Goal: Transaction & Acquisition: Purchase product/service

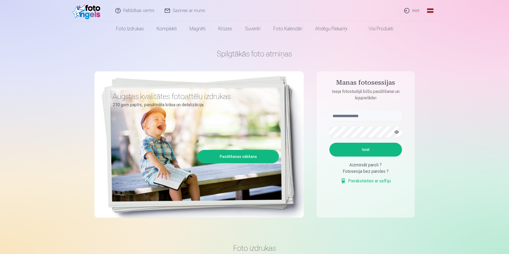
click at [414, 13] on link "Ieiet" at bounding box center [412, 10] width 26 height 21
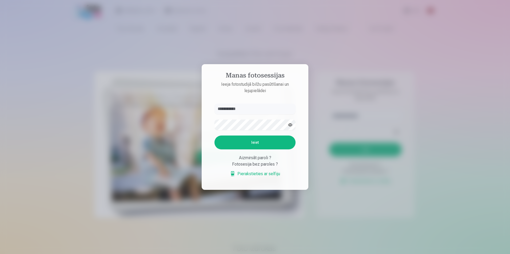
type input "**********"
click at [248, 143] on button "Ieiet" at bounding box center [254, 143] width 81 height 14
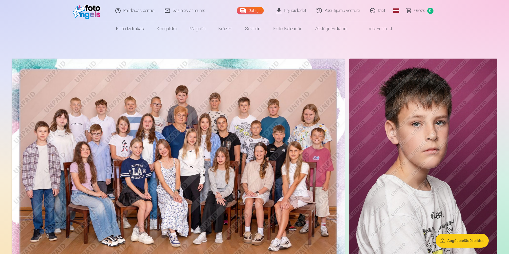
click at [296, 10] on link "Lejupielādēt" at bounding box center [291, 10] width 40 height 21
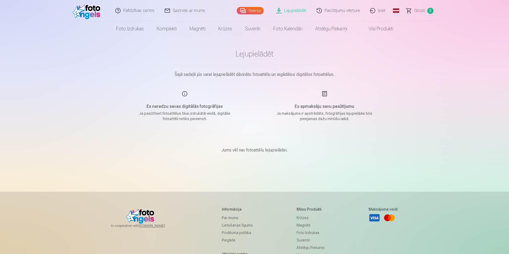
click at [254, 11] on link "Galerija" at bounding box center [250, 10] width 27 height 7
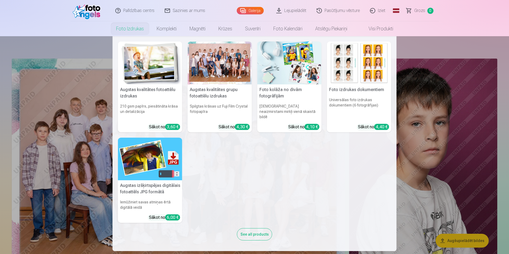
click at [137, 31] on link "Foto izdrukas" at bounding box center [130, 28] width 41 height 15
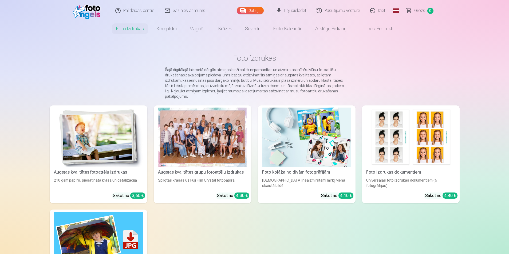
click at [228, 168] on link "Augstas kvalitātes grupu fotoattēlu izdrukas Spilgtas krāsas uz Fuji Film Cryst…" at bounding box center [203, 155] width 98 height 98
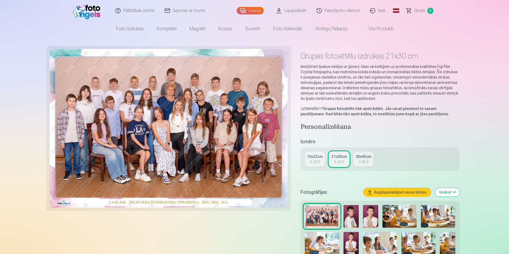
click at [315, 162] on div "4,30 €" at bounding box center [315, 162] width 10 height 5
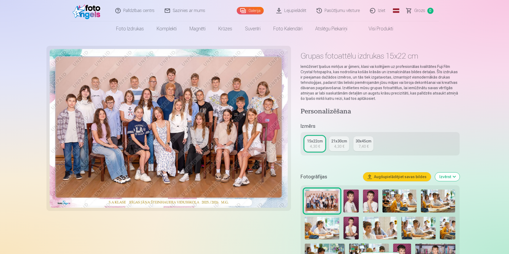
click at [339, 145] on div "4,30 €" at bounding box center [339, 146] width 10 height 5
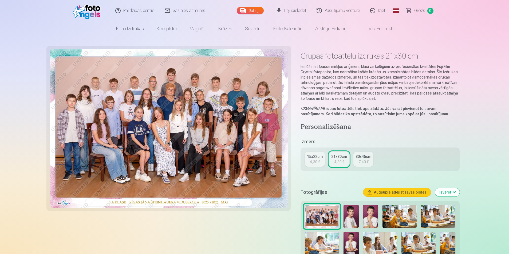
click at [418, 193] on button "Augšupielādējiet savas bildes" at bounding box center [396, 192] width 67 height 9
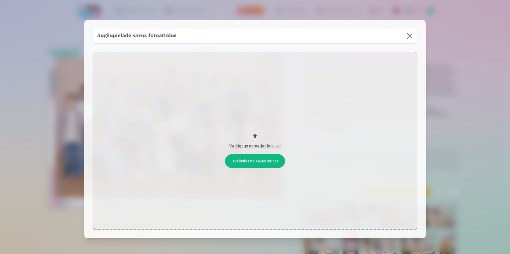
click at [264, 146] on div "Velciet un nometiet failu vai" at bounding box center [255, 146] width 314 height 6
click at [412, 37] on button at bounding box center [409, 36] width 15 height 15
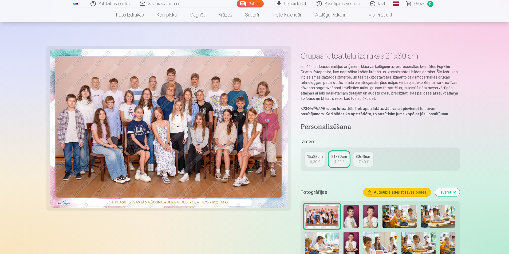
scroll to position [80, 0]
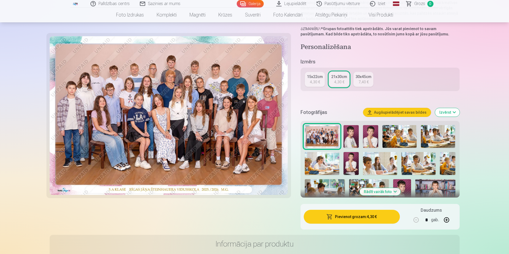
click at [361, 216] on button "Pievienot grozam : 4,30 €" at bounding box center [352, 217] width 96 height 14
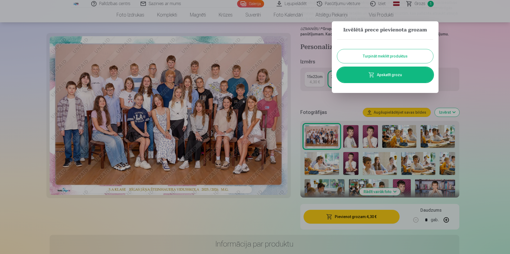
click at [350, 141] on div at bounding box center [255, 127] width 510 height 254
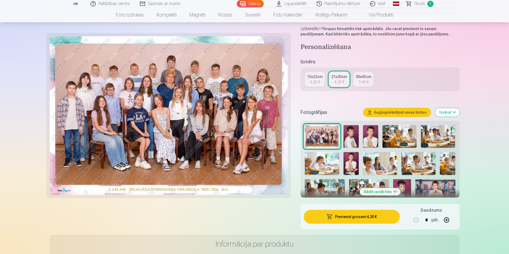
click at [351, 134] on img at bounding box center [350, 136] width 15 height 23
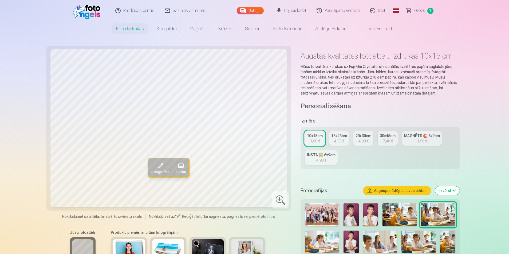
click at [166, 30] on link "Komplekti" at bounding box center [166, 28] width 33 height 15
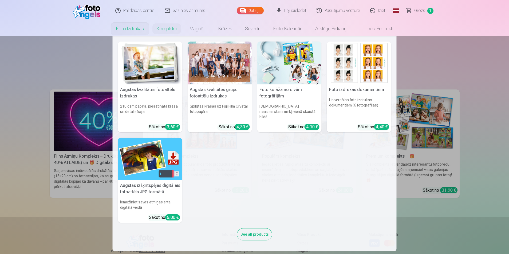
click at [135, 31] on link "Foto izdrukas" at bounding box center [130, 28] width 41 height 15
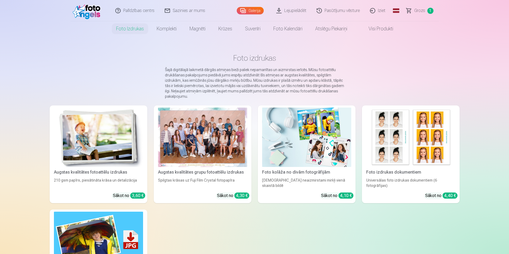
click at [282, 144] on img at bounding box center [306, 137] width 89 height 59
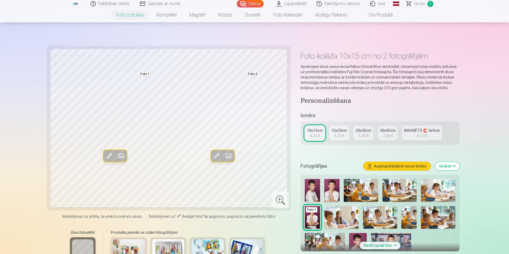
scroll to position [27, 0]
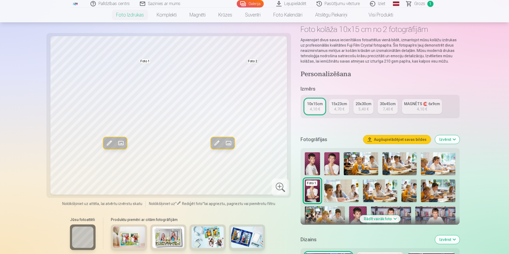
click at [357, 163] on img at bounding box center [361, 164] width 34 height 23
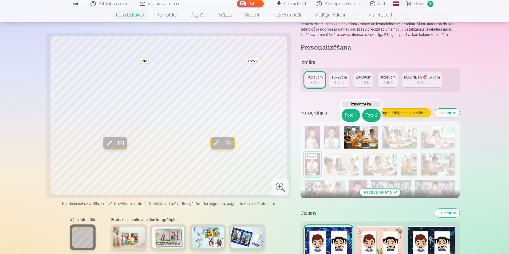
scroll to position [133, 0]
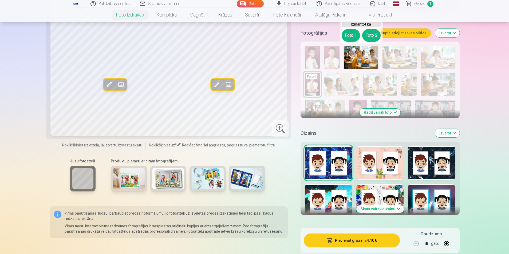
click at [368, 53] on img at bounding box center [361, 57] width 34 height 23
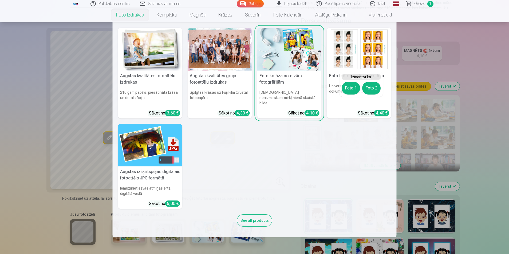
click at [129, 14] on link "Foto izdrukas" at bounding box center [130, 14] width 41 height 15
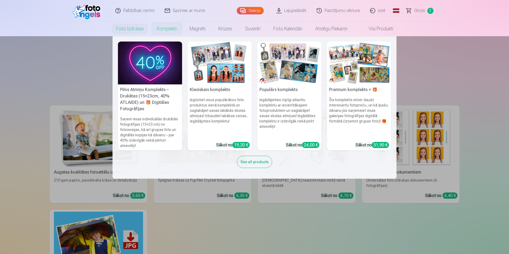
click at [167, 29] on link "Komplekti" at bounding box center [166, 28] width 33 height 15
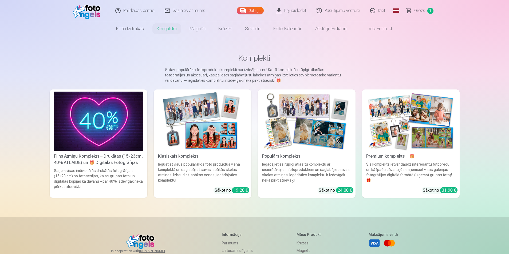
click at [294, 125] on img at bounding box center [306, 121] width 89 height 59
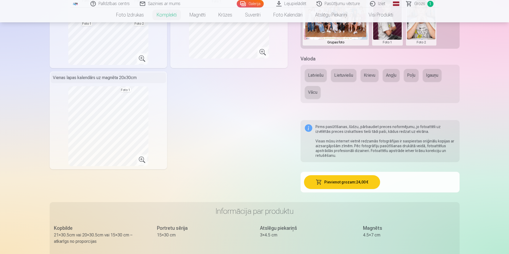
scroll to position [80, 0]
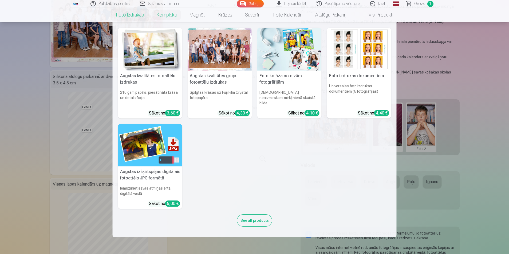
click at [140, 14] on link "Foto izdrukas" at bounding box center [130, 14] width 41 height 15
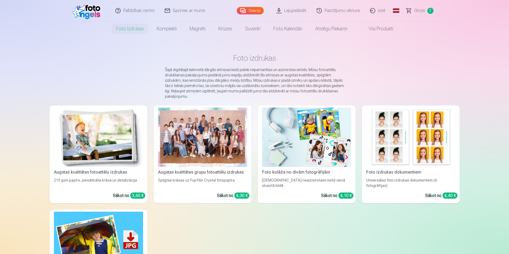
click at [191, 144] on div at bounding box center [202, 137] width 89 height 59
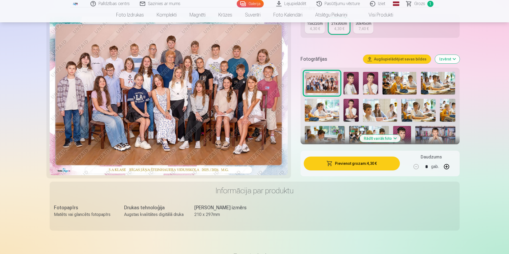
scroll to position [80, 0]
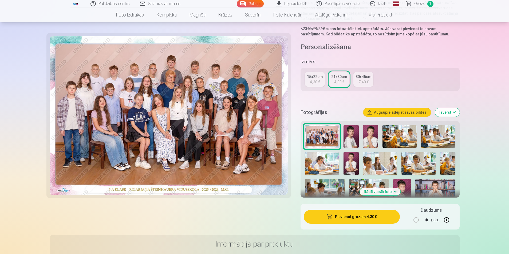
click at [355, 138] on img at bounding box center [350, 136] width 15 height 23
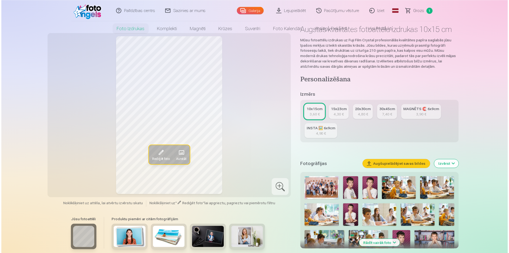
scroll to position [53, 0]
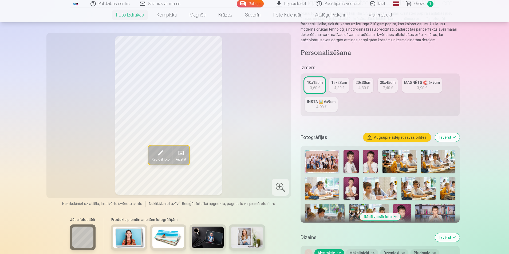
click at [323, 165] on img at bounding box center [322, 161] width 34 height 23
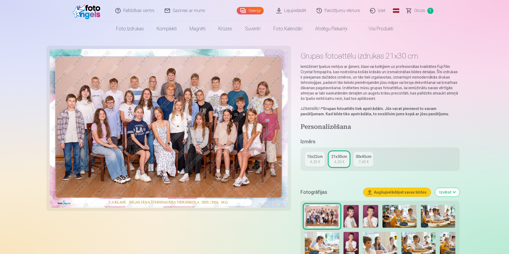
click at [353, 220] on img at bounding box center [350, 216] width 15 height 23
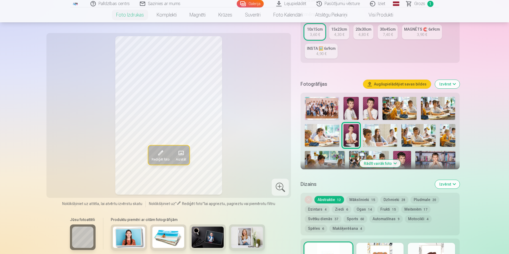
scroll to position [80, 0]
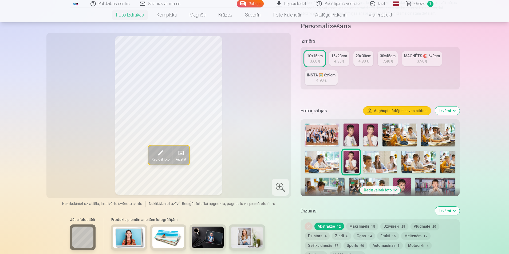
click at [370, 141] on img at bounding box center [370, 135] width 15 height 23
click at [403, 136] on img at bounding box center [399, 135] width 34 height 23
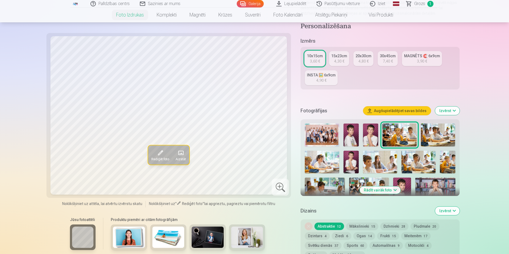
click at [431, 136] on img at bounding box center [438, 135] width 34 height 23
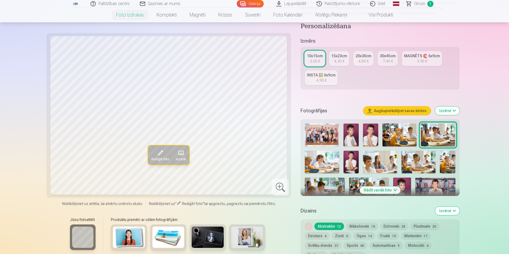
click at [331, 161] on img at bounding box center [322, 162] width 34 height 23
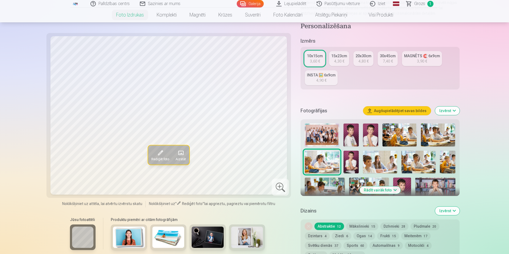
click at [349, 163] on img at bounding box center [350, 162] width 15 height 23
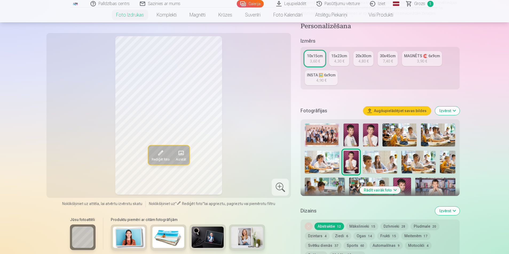
click at [373, 166] on img at bounding box center [380, 162] width 34 height 23
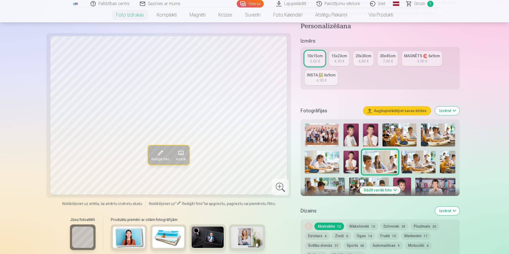
click at [415, 166] on img at bounding box center [418, 162] width 34 height 23
click at [445, 165] on img at bounding box center [447, 162] width 15 height 23
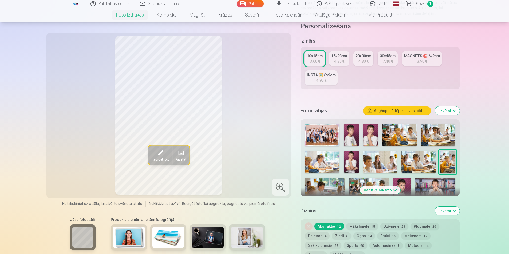
click at [443, 211] on button "Izvērst" at bounding box center [447, 211] width 25 height 9
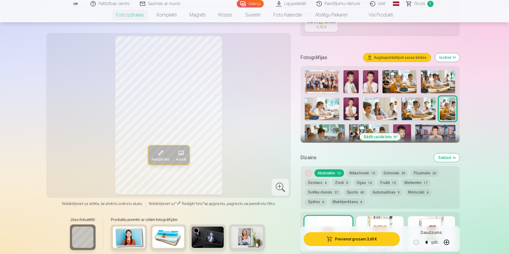
scroll to position [187, 0]
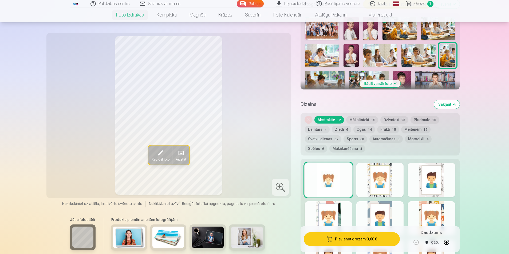
click at [384, 82] on button "Rādīt vairāk foto" at bounding box center [379, 83] width 41 height 7
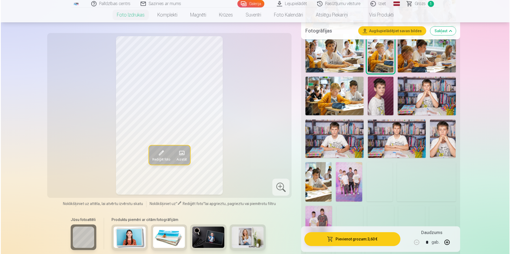
scroll to position [347, 0]
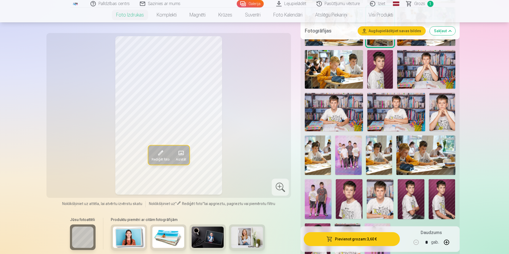
click at [347, 154] on img at bounding box center [348, 155] width 26 height 39
click at [354, 240] on button "Pievienot grozam : 3,60 €" at bounding box center [352, 240] width 96 height 14
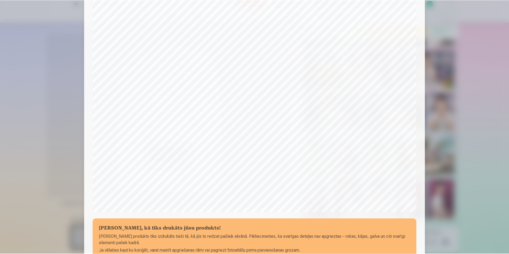
scroll to position [0, 0]
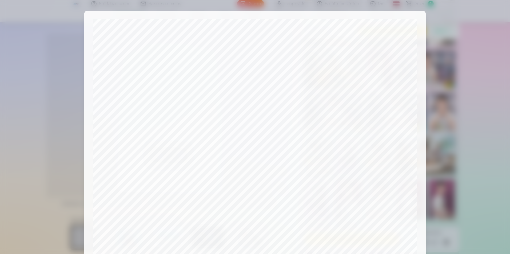
click at [460, 81] on div at bounding box center [255, 127] width 510 height 254
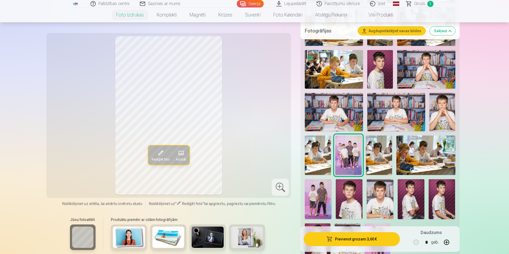
scroll to position [400, 0]
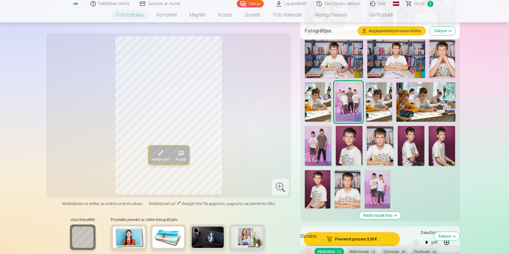
click at [389, 179] on img at bounding box center [377, 189] width 26 height 38
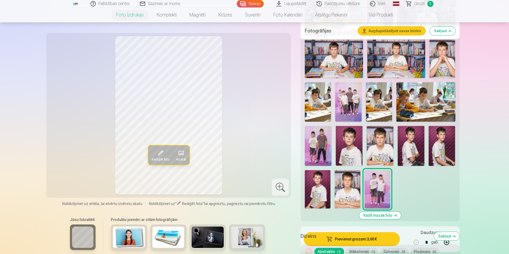
click at [319, 158] on img at bounding box center [318, 146] width 27 height 40
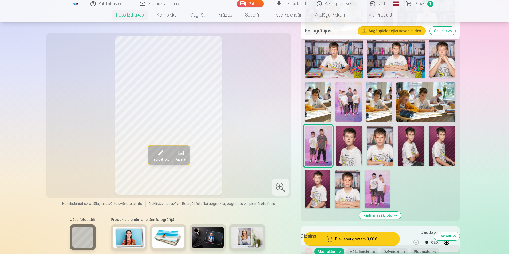
click at [383, 194] on img at bounding box center [377, 189] width 26 height 38
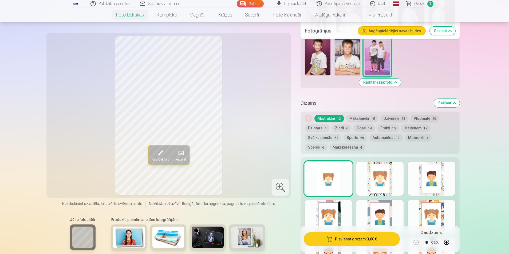
scroll to position [427, 0]
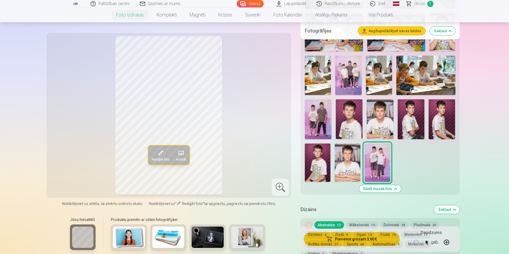
click at [347, 76] on img at bounding box center [348, 75] width 26 height 39
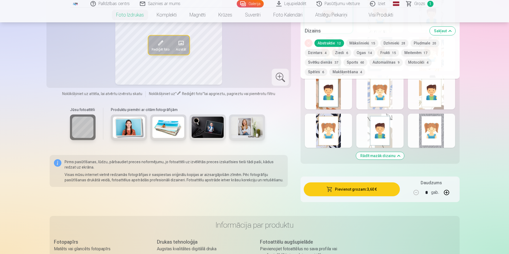
scroll to position [640, 0]
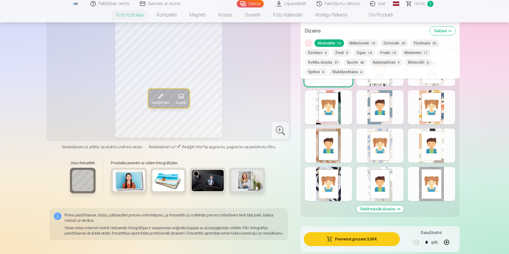
click at [380, 148] on div at bounding box center [379, 146] width 47 height 34
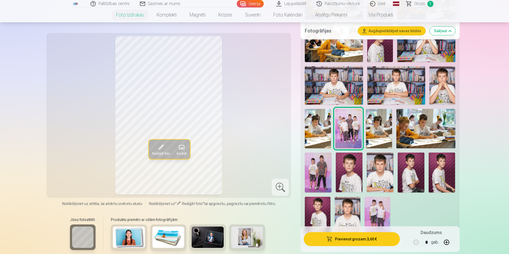
scroll to position [400, 0]
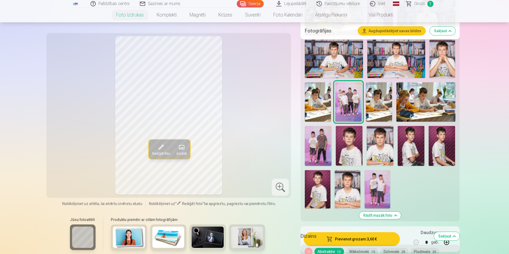
click at [376, 183] on img at bounding box center [377, 189] width 26 height 38
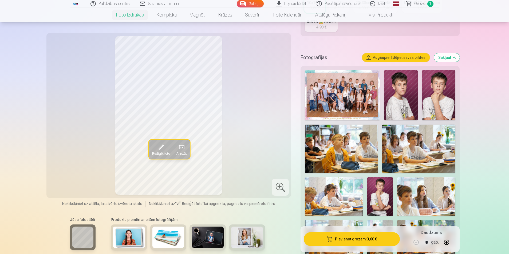
scroll to position [80, 0]
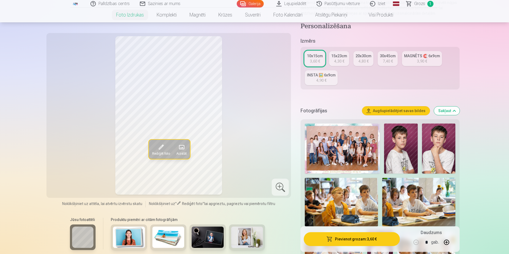
click at [425, 2] on link "Grozs 1" at bounding box center [419, 3] width 37 height 7
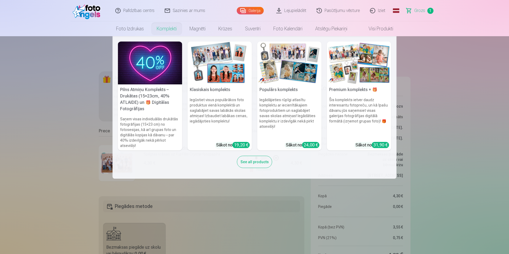
click at [169, 30] on link "Komplekti" at bounding box center [166, 28] width 33 height 15
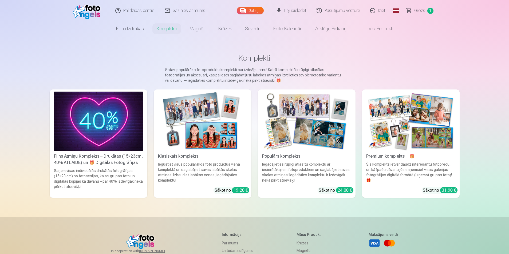
click at [218, 128] on img at bounding box center [202, 121] width 89 height 59
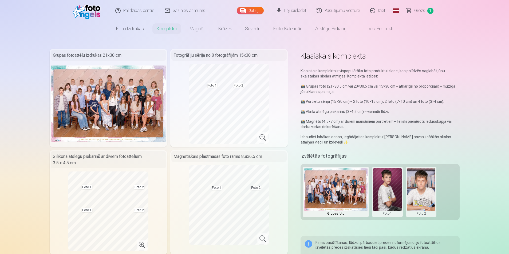
click at [131, 32] on link "Foto izdrukas" at bounding box center [130, 28] width 41 height 15
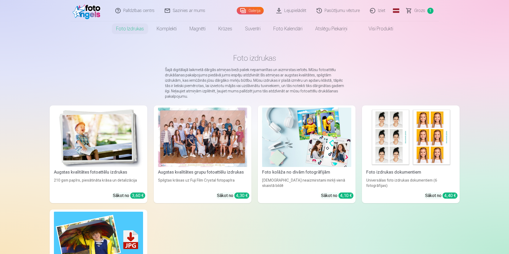
click at [229, 137] on div at bounding box center [202, 137] width 89 height 59
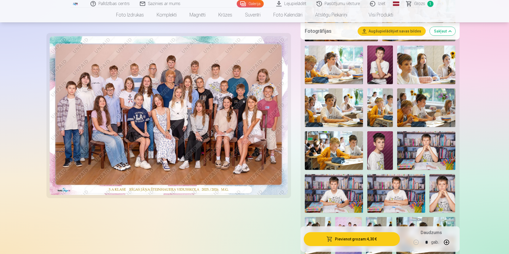
scroll to position [347, 0]
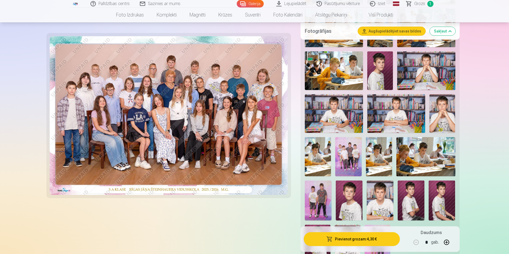
click at [346, 152] on img at bounding box center [348, 156] width 26 height 39
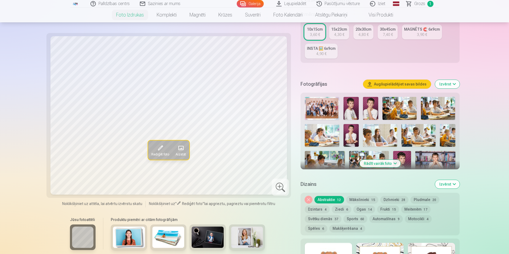
scroll to position [160, 0]
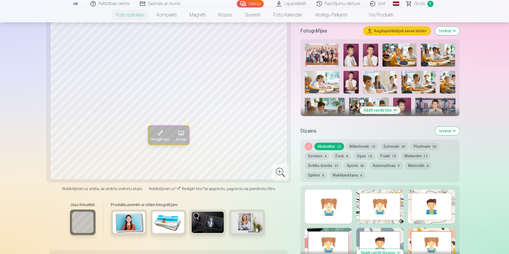
click at [388, 110] on button "Rādīt vairāk foto" at bounding box center [379, 110] width 41 height 7
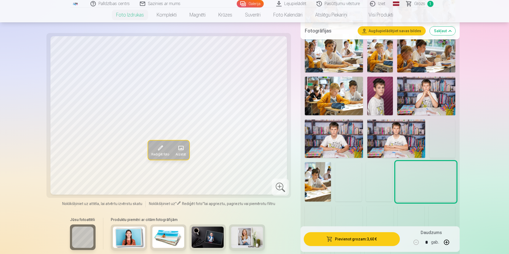
scroll to position [347, 0]
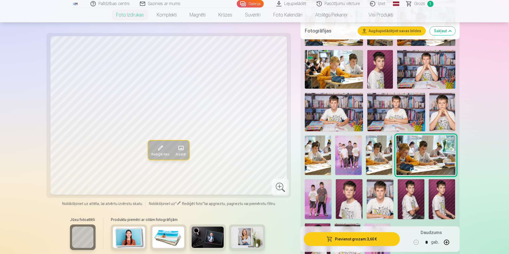
click at [343, 156] on img at bounding box center [348, 155] width 26 height 39
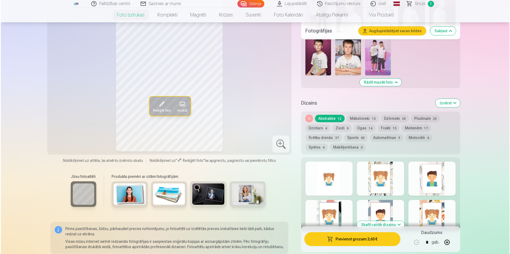
scroll to position [640, 0]
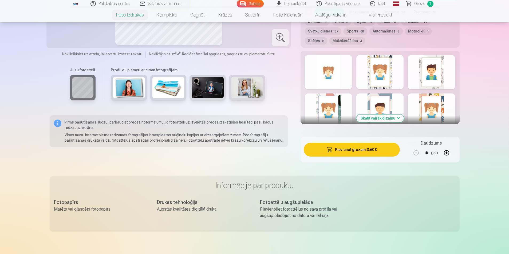
click at [373, 150] on button "Pievienot grozam : 3,60 €" at bounding box center [352, 150] width 96 height 14
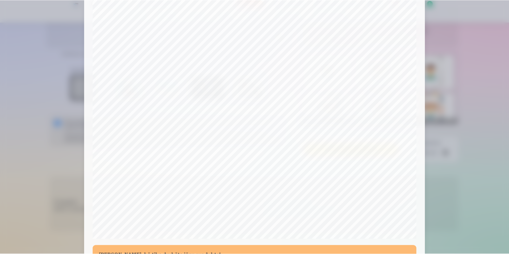
scroll to position [130, 0]
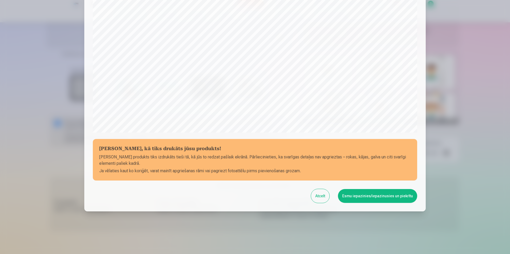
click at [365, 197] on button "Esmu iepazinies/iepazinusies un piekrītu" at bounding box center [377, 196] width 79 height 14
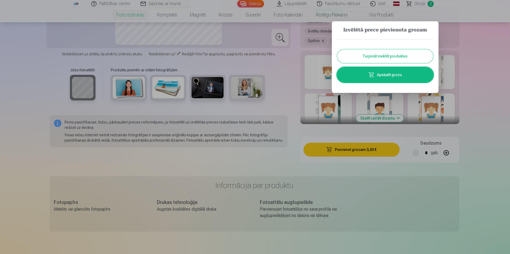
click at [388, 74] on link "Apskatīt grozu" at bounding box center [385, 74] width 96 height 15
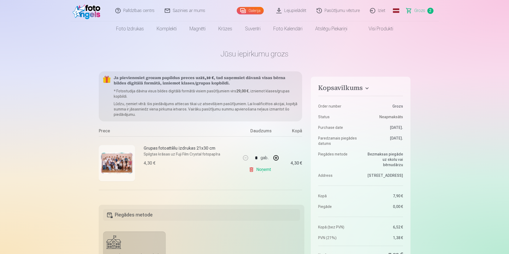
click at [420, 14] on link "Grozs 2" at bounding box center [419, 10] width 37 height 21
click at [417, 11] on span "Grozs" at bounding box center [419, 10] width 11 height 6
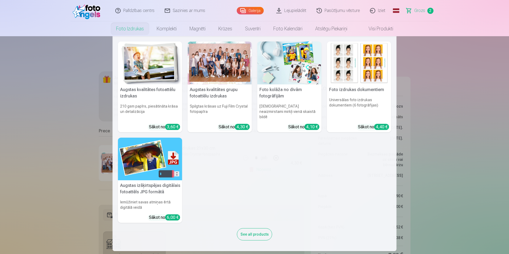
click at [133, 27] on link "Foto izdrukas" at bounding box center [130, 28] width 41 height 15
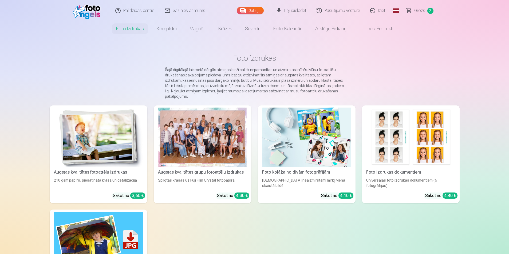
click at [177, 133] on div at bounding box center [202, 137] width 89 height 59
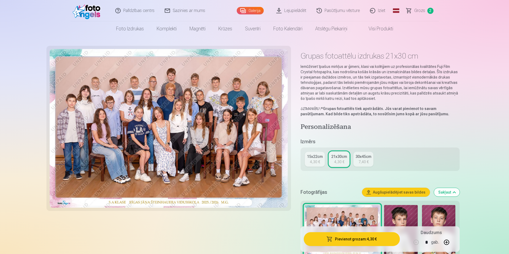
click at [417, 11] on span "Grozs" at bounding box center [419, 10] width 11 height 6
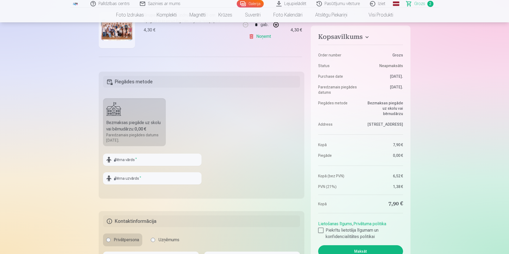
scroll to position [160, 0]
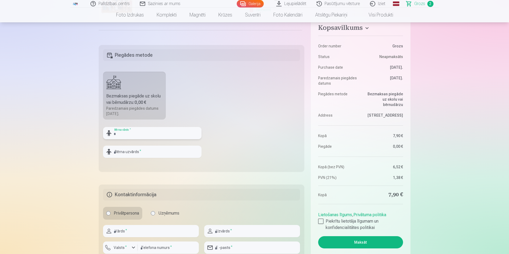
click at [162, 133] on input "text" at bounding box center [152, 133] width 98 height 12
type input "*****"
type input "******"
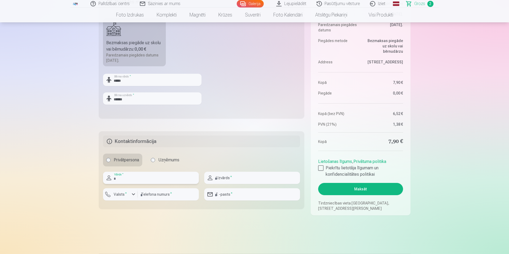
click at [147, 174] on input "text" at bounding box center [151, 178] width 96 height 12
type input "*****"
type input "********"
type input "**********"
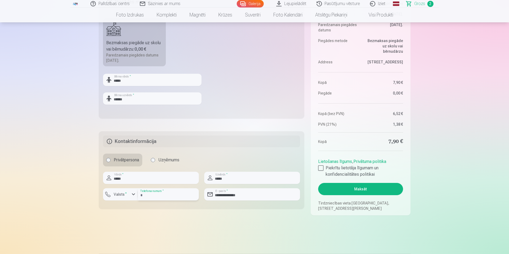
drag, startPoint x: 172, startPoint y: 197, endPoint x: 133, endPoint y: 192, distance: 39.5
click at [133, 192] on div "Valsts * ******** Telefona numurs *" at bounding box center [151, 197] width 96 height 17
type input "********"
click at [323, 168] on div at bounding box center [320, 168] width 5 height 5
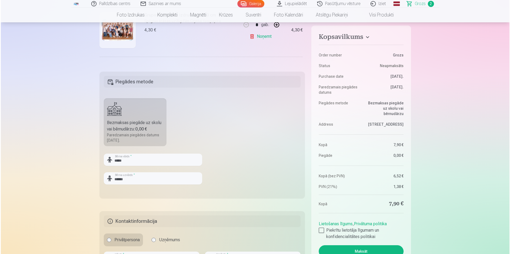
scroll to position [267, 0]
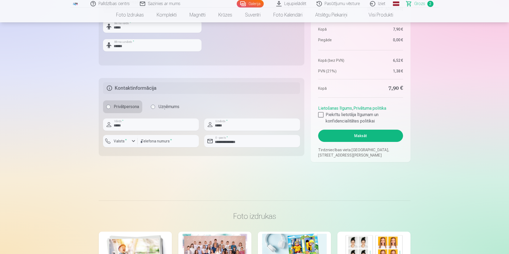
click at [364, 138] on button "Maksāt" at bounding box center [360, 136] width 85 height 12
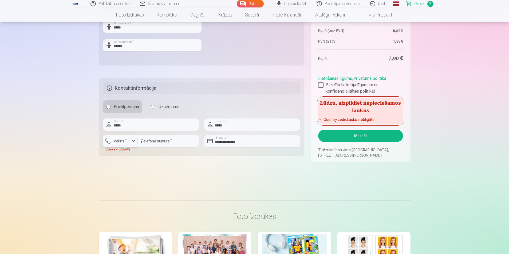
click at [127, 145] on div "button" at bounding box center [122, 142] width 16 height 5
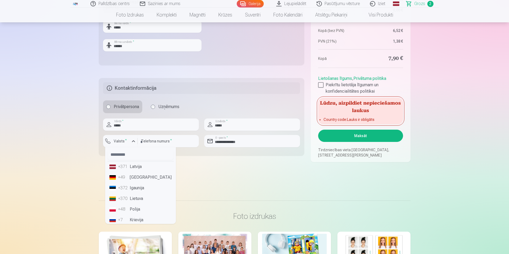
click at [128, 169] on div "+371" at bounding box center [123, 167] width 11 height 6
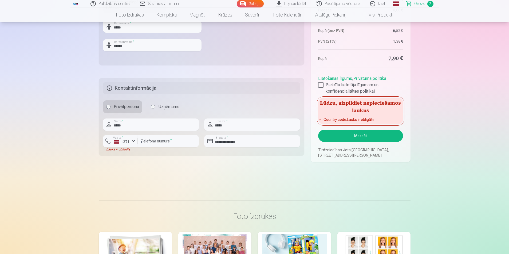
click at [363, 134] on button "Maksāt" at bounding box center [360, 136] width 85 height 12
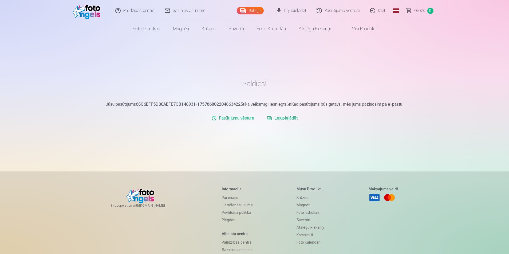
click at [383, 12] on link "Iziet" at bounding box center [378, 10] width 26 height 21
